Goal: Transaction & Acquisition: Book appointment/travel/reservation

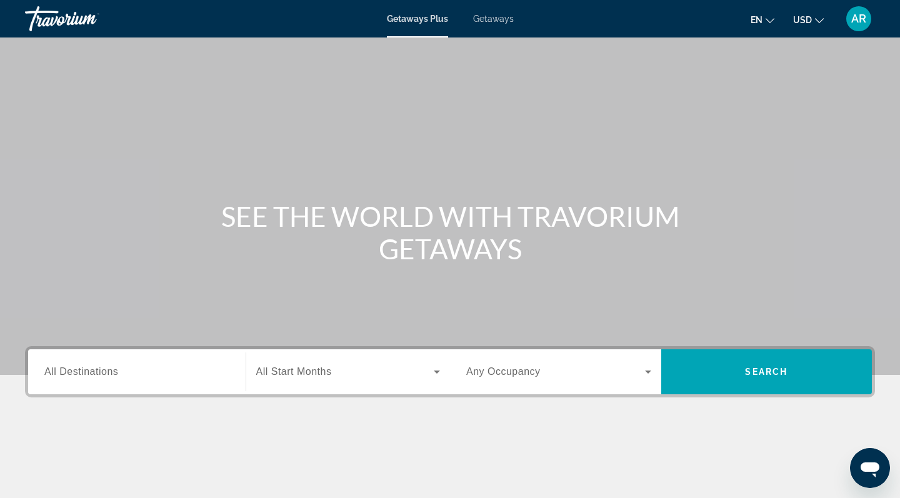
click at [147, 363] on div "Search widget" at bounding box center [136, 372] width 185 height 36
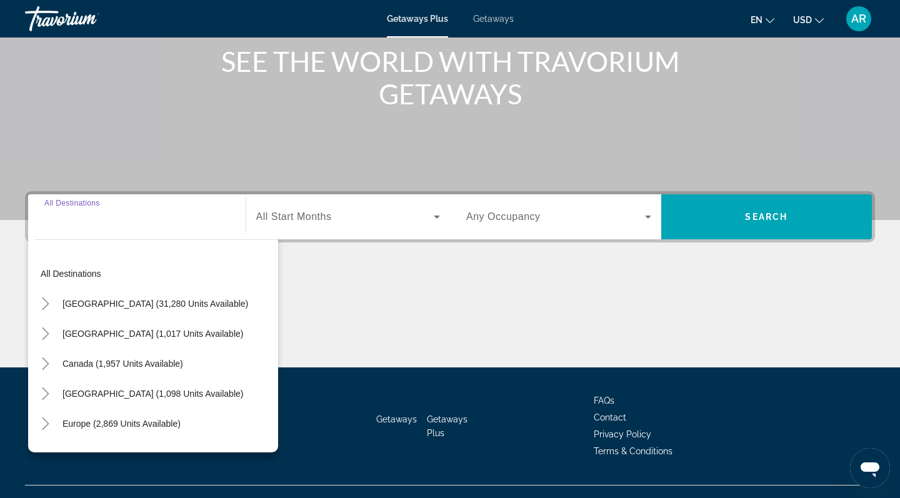
scroll to position [178, 0]
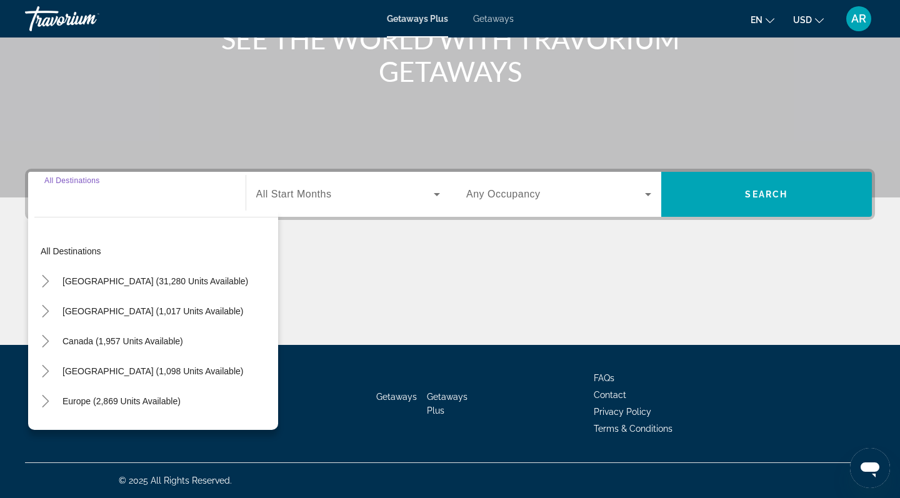
click at [93, 205] on div "Search widget" at bounding box center [136, 195] width 185 height 36
click at [83, 199] on input "Destination All Destinations" at bounding box center [136, 195] width 185 height 15
click at [81, 179] on div "Destination All Destinations" at bounding box center [136, 195] width 185 height 36
click at [50, 398] on icon "Toggle Europe (2,869 units available)" at bounding box center [45, 401] width 13 height 13
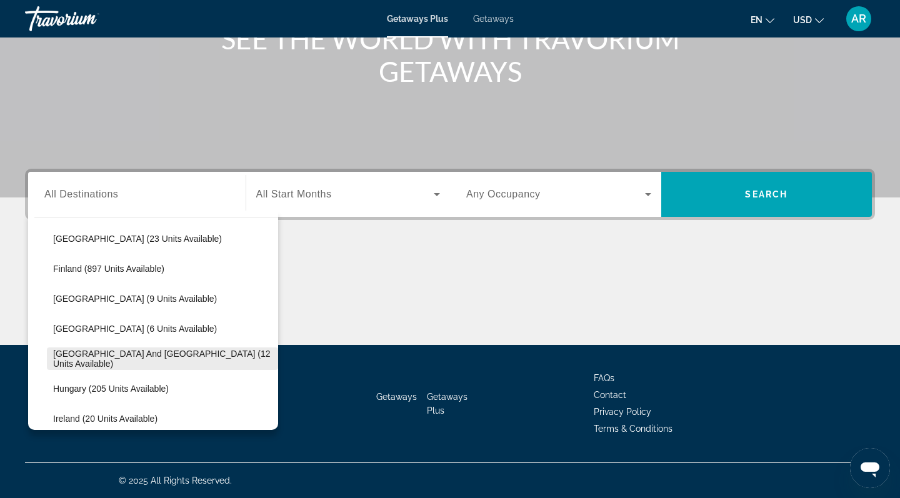
scroll to position [248, 0]
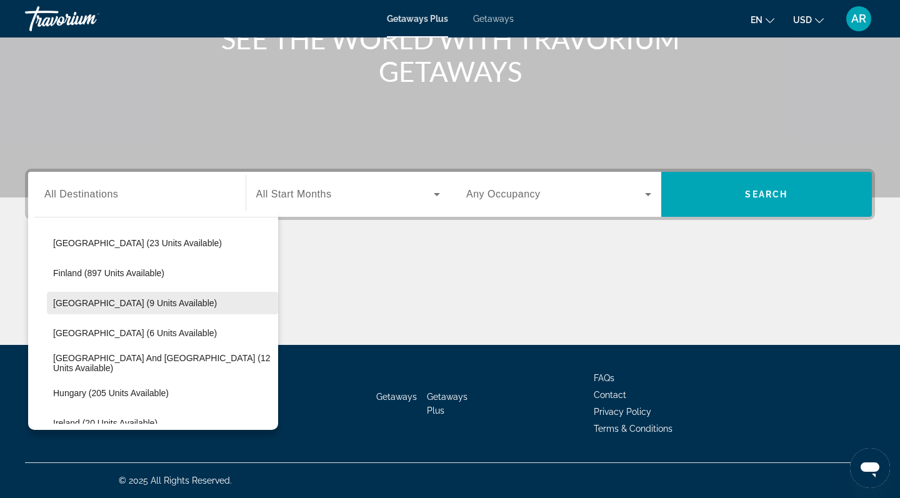
click at [118, 308] on span "Search widget" at bounding box center [162, 303] width 231 height 30
type input "**********"
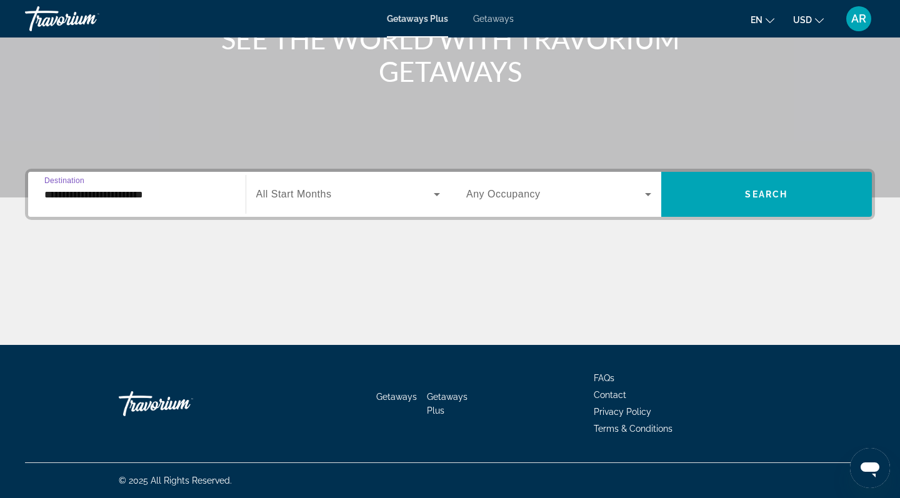
click at [396, 197] on span "Search widget" at bounding box center [345, 194] width 178 height 15
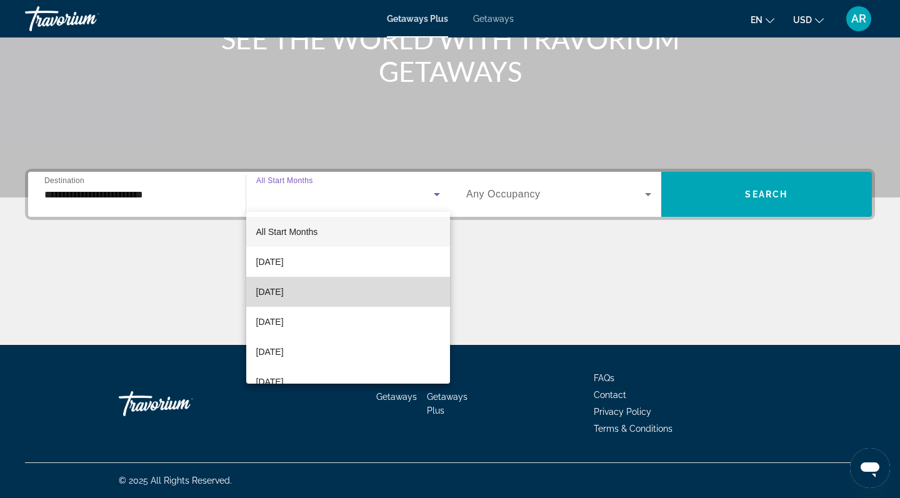
click at [336, 290] on mat-option "[DATE]" at bounding box center [348, 292] width 204 height 30
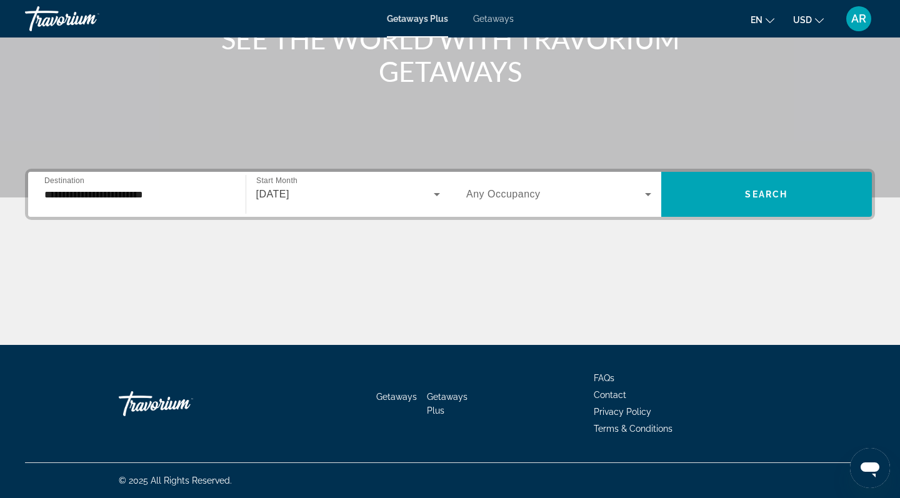
click at [515, 193] on span "Any Occupancy" at bounding box center [503, 194] width 74 height 11
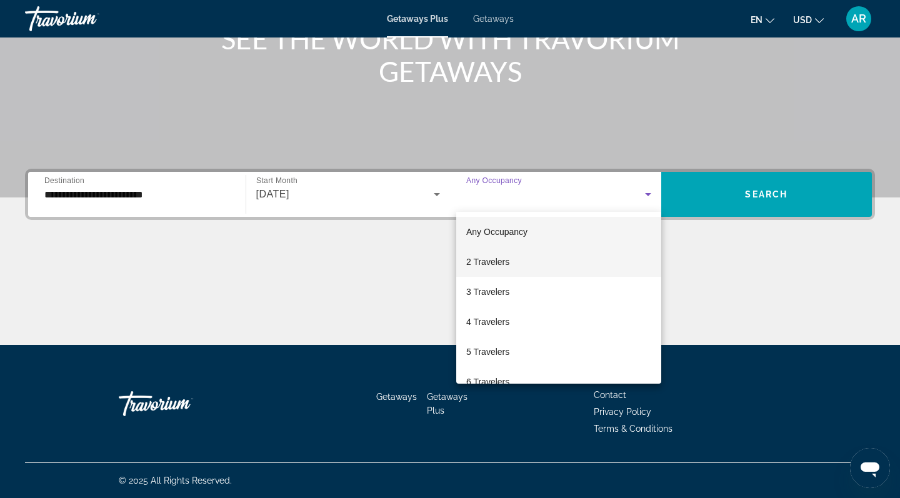
click at [499, 260] on span "2 Travelers" at bounding box center [487, 261] width 43 height 15
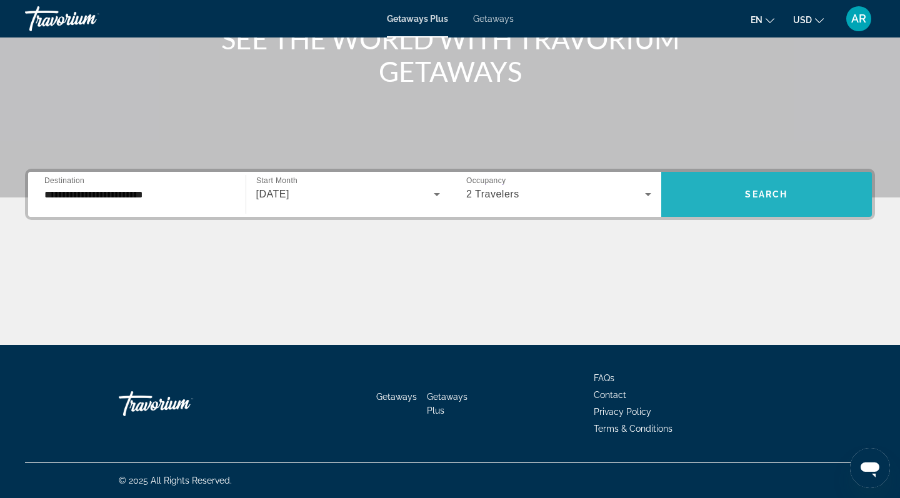
click at [768, 179] on span "Search widget" at bounding box center [766, 194] width 211 height 45
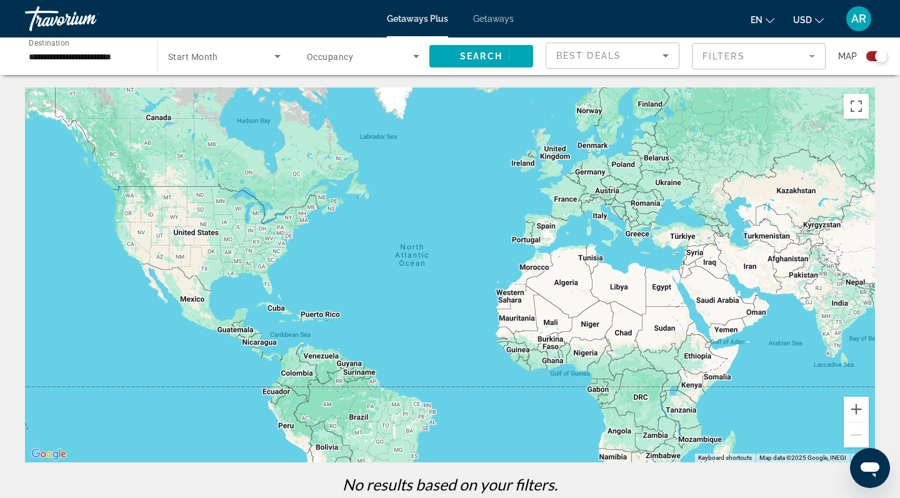
click at [807, 19] on span "USD" at bounding box center [802, 20] width 19 height 10
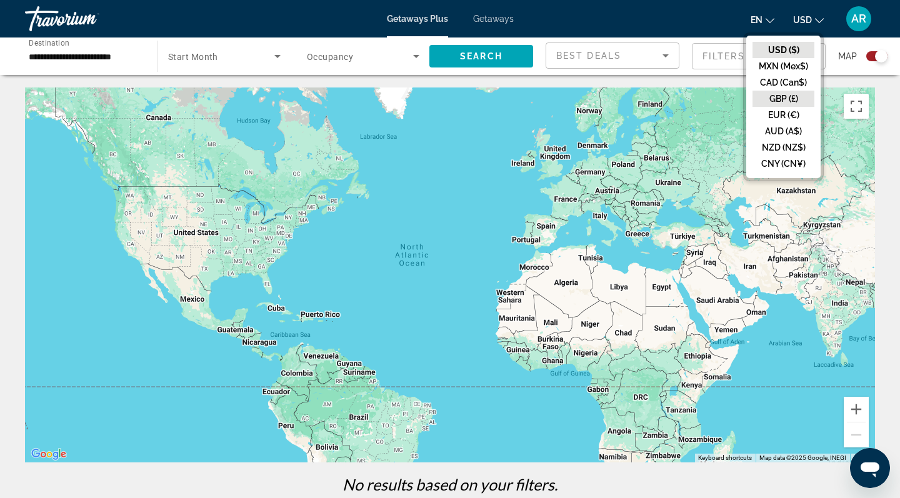
click at [783, 94] on button "GBP (£)" at bounding box center [784, 99] width 62 height 16
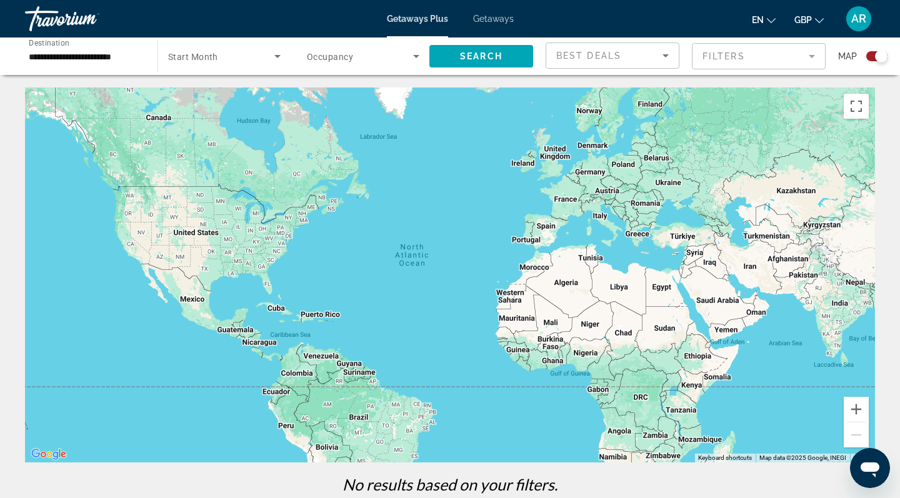
click at [809, 11] on button "GBP USD ($) MXN (Mex$) CAD (Can$) GBP (£) EUR (€) AUD (A$) NZD (NZ$) CNY (CN¥)" at bounding box center [808, 20] width 29 height 18
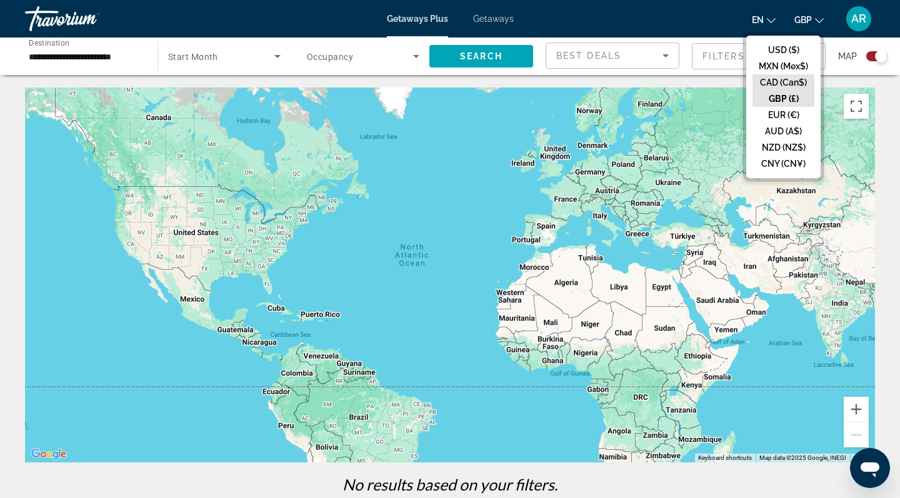
click at [783, 81] on button "CAD (Can$)" at bounding box center [784, 82] width 62 height 16
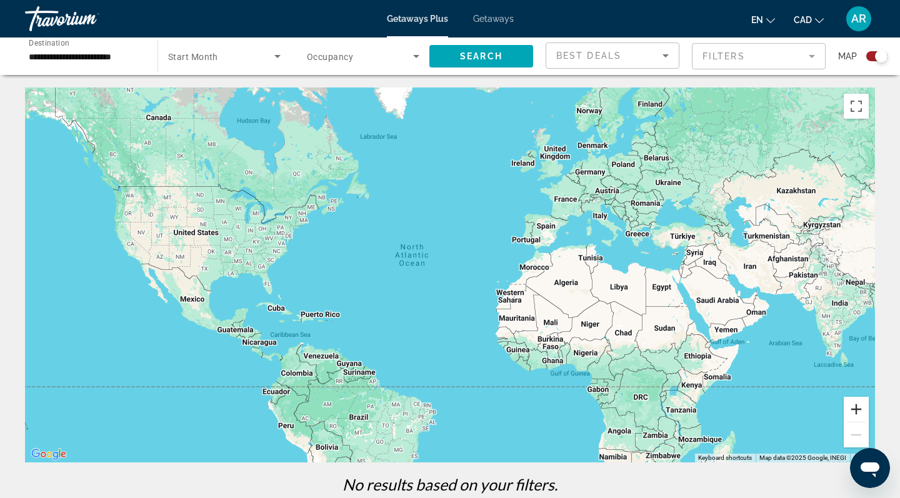
click at [862, 414] on button "Zoom in" at bounding box center [856, 409] width 25 height 25
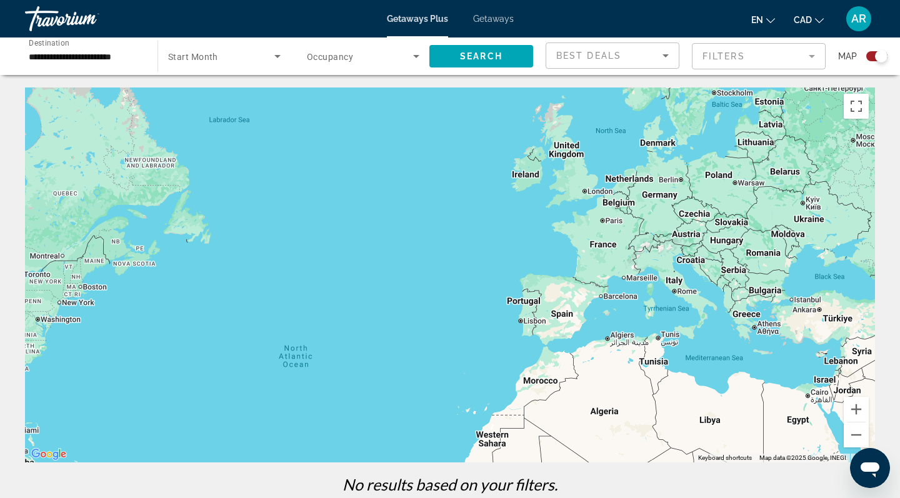
drag, startPoint x: 774, startPoint y: 237, endPoint x: 687, endPoint y: 394, distance: 179.3
click at [687, 394] on div "Main content" at bounding box center [450, 275] width 850 height 375
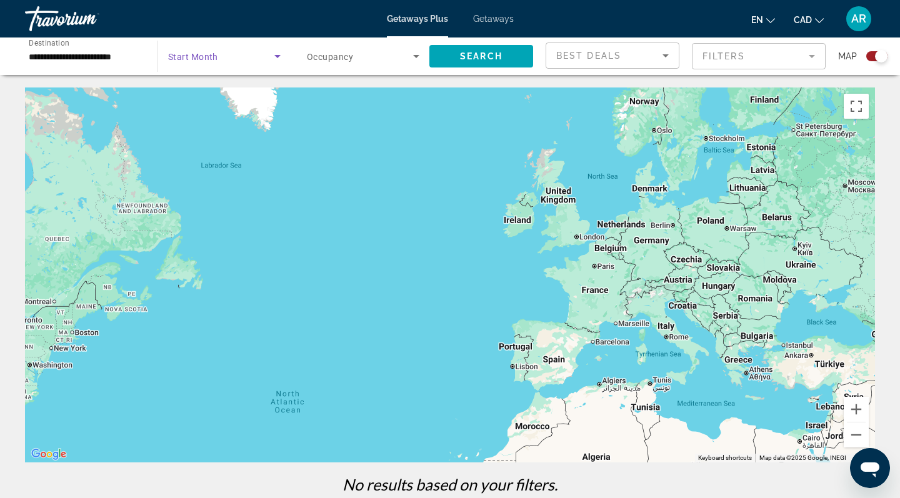
click at [241, 55] on span "Search widget" at bounding box center [221, 56] width 106 height 15
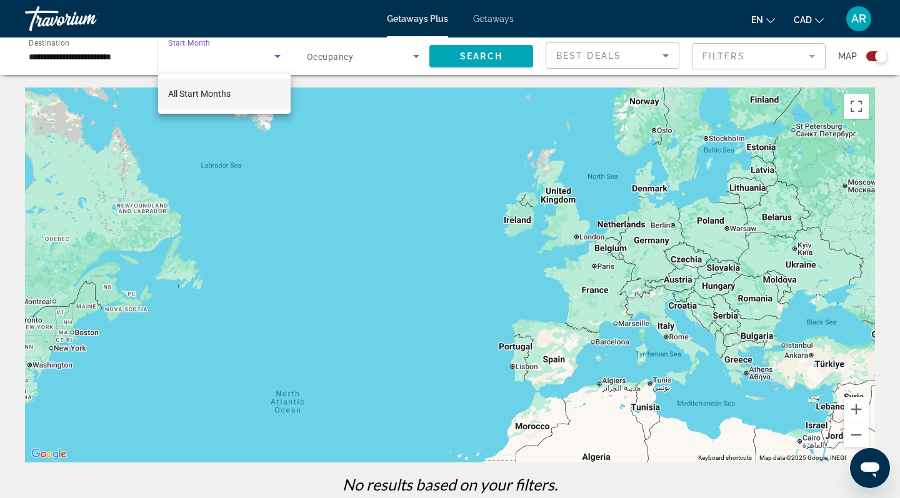
click at [231, 88] on span "All Start Months" at bounding box center [199, 93] width 63 height 15
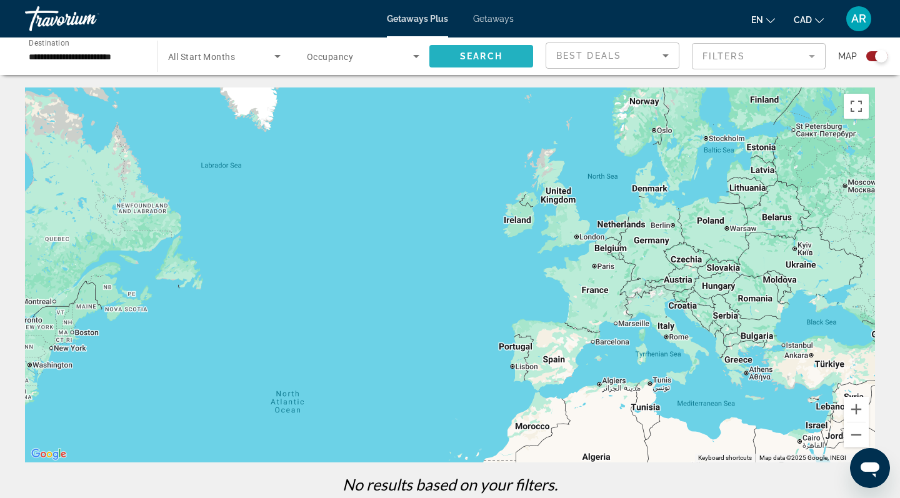
click at [474, 59] on span "Search" at bounding box center [481, 56] width 43 height 10
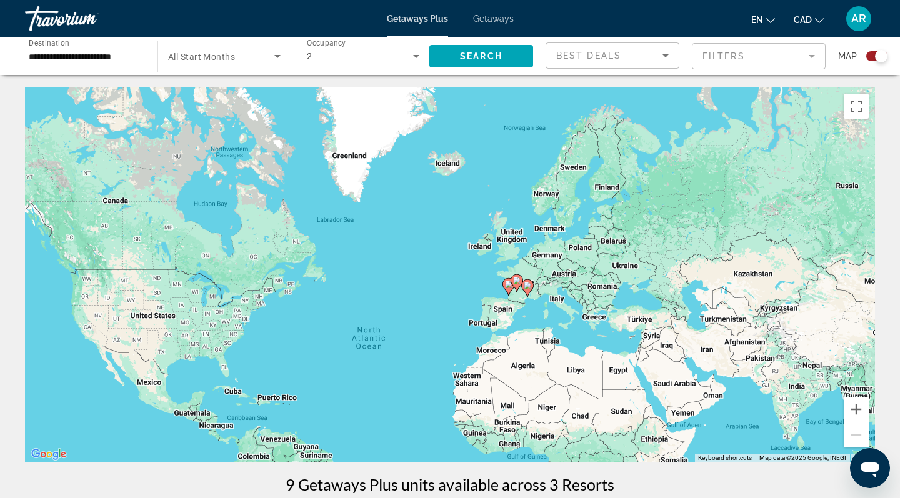
click at [489, 16] on span "Getaways" at bounding box center [493, 19] width 41 height 10
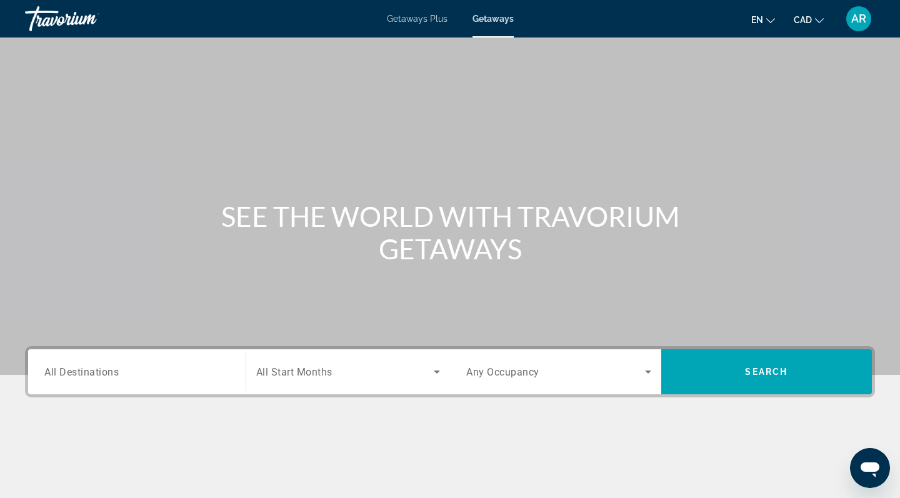
click at [123, 371] on input "Destination All Destinations" at bounding box center [136, 372] width 185 height 15
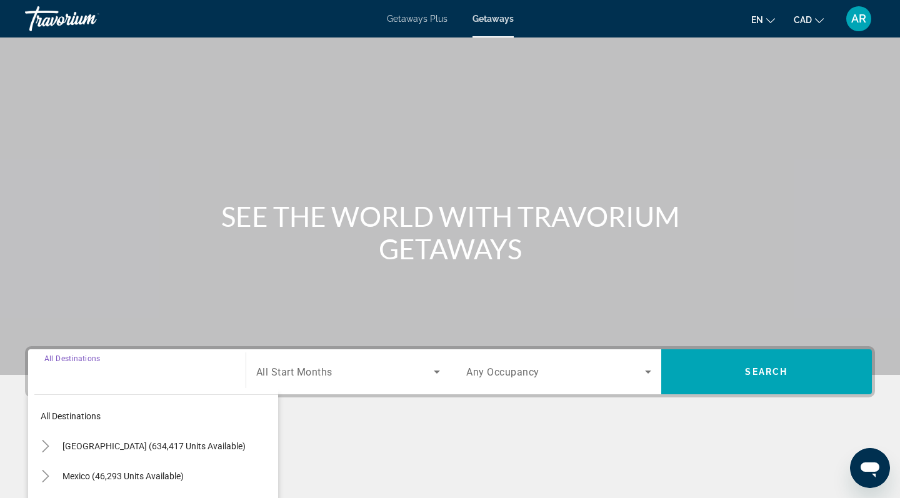
scroll to position [178, 0]
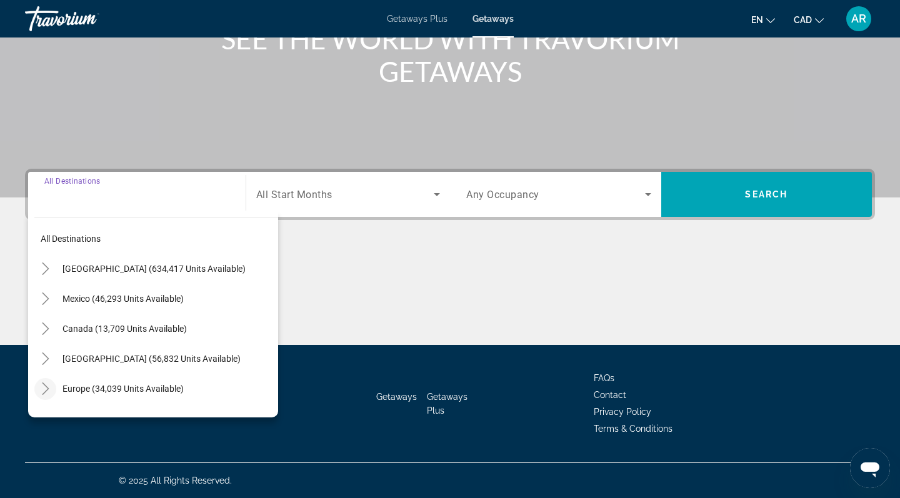
click at [56, 394] on mat-icon "Toggle Europe (34,039 units available)" at bounding box center [45, 389] width 22 height 22
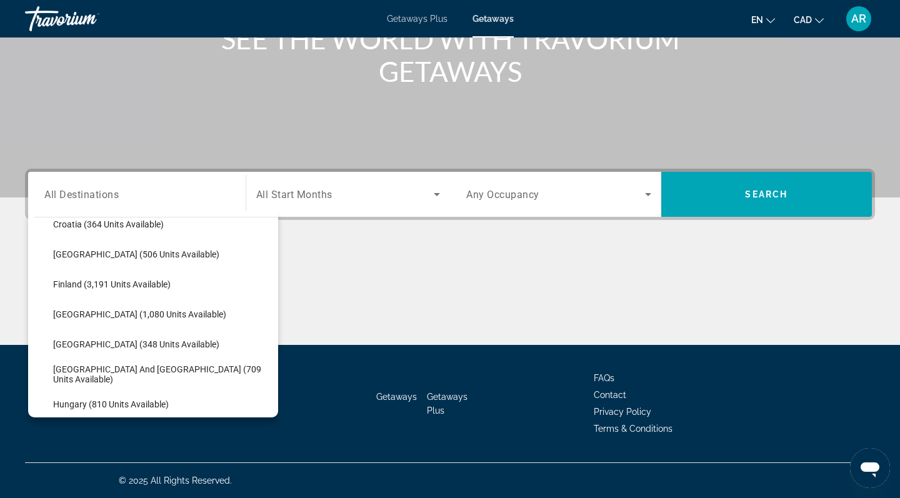
scroll to position [285, 0]
click at [106, 306] on span "Search widget" at bounding box center [162, 314] width 231 height 30
type input "**********"
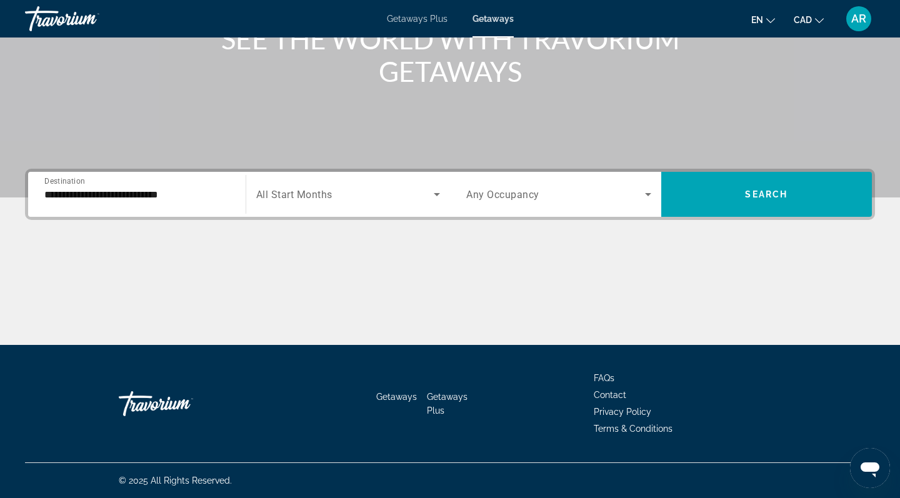
click at [298, 197] on span "All Start Months" at bounding box center [294, 195] width 76 height 12
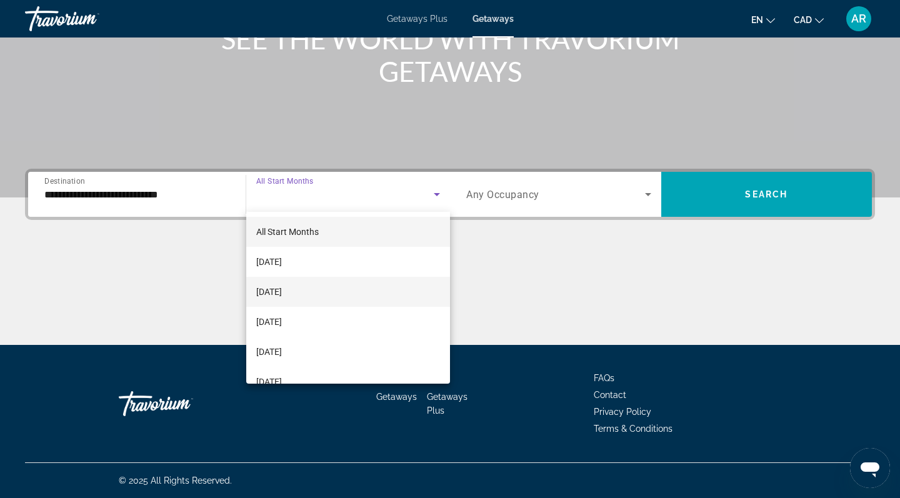
click at [296, 301] on mat-option "[DATE]" at bounding box center [348, 292] width 204 height 30
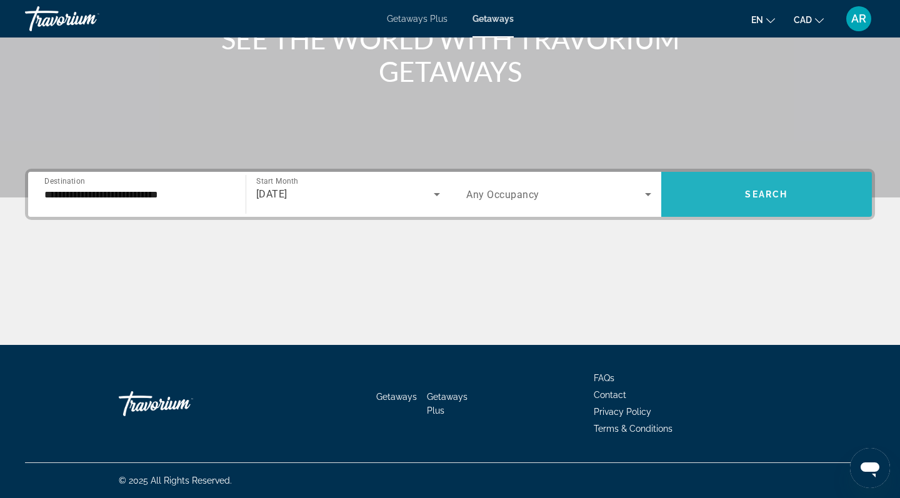
click at [706, 212] on span "Search widget" at bounding box center [766, 194] width 211 height 45
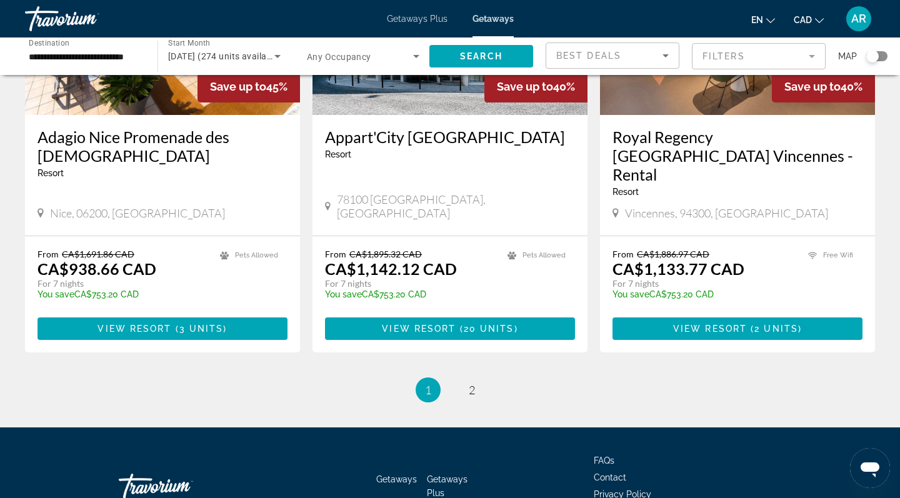
scroll to position [1544, 0]
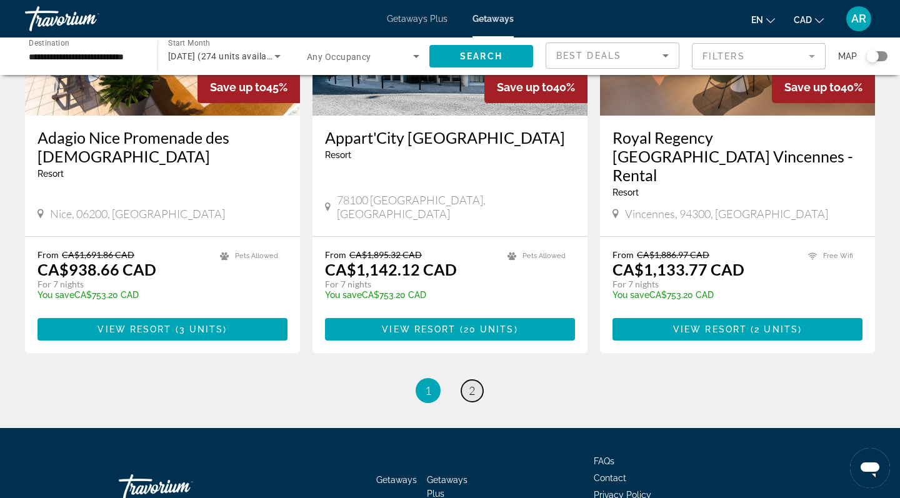
click at [473, 384] on span "2" at bounding box center [472, 391] width 6 height 14
